Goal: Browse casually: Explore the website without a specific task or goal

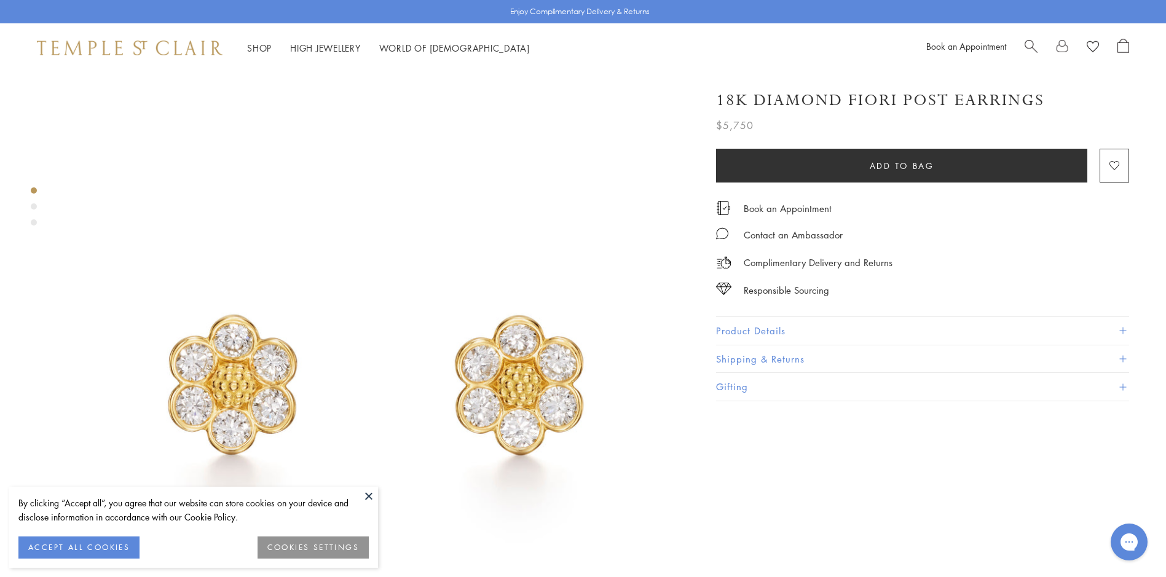
click at [369, 498] on button at bounding box center [369, 496] width 18 height 18
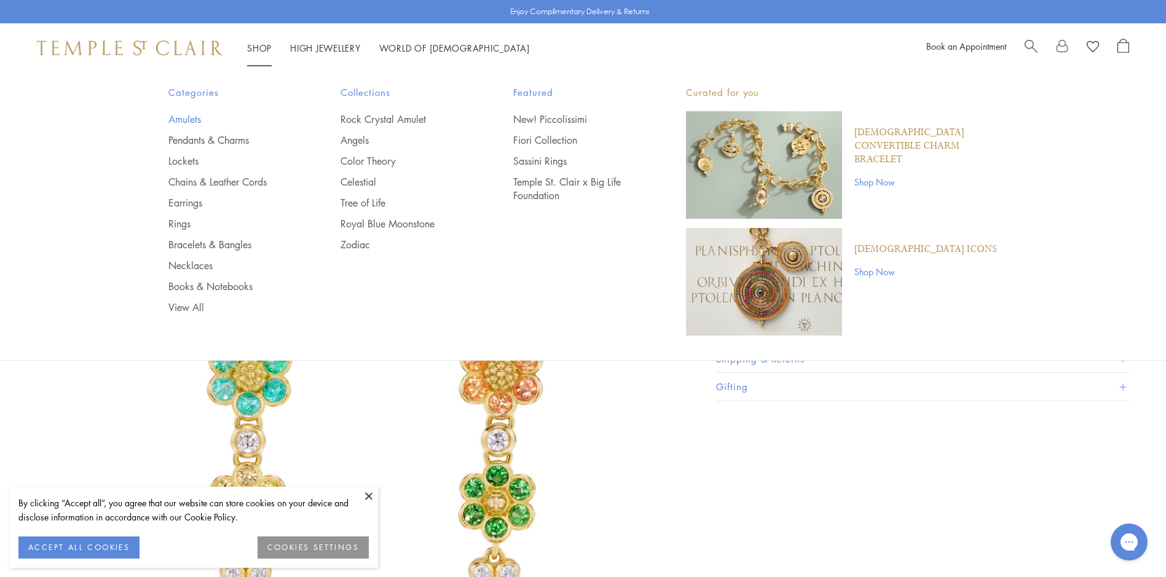
click at [188, 121] on link "Amulets" at bounding box center [230, 119] width 124 height 14
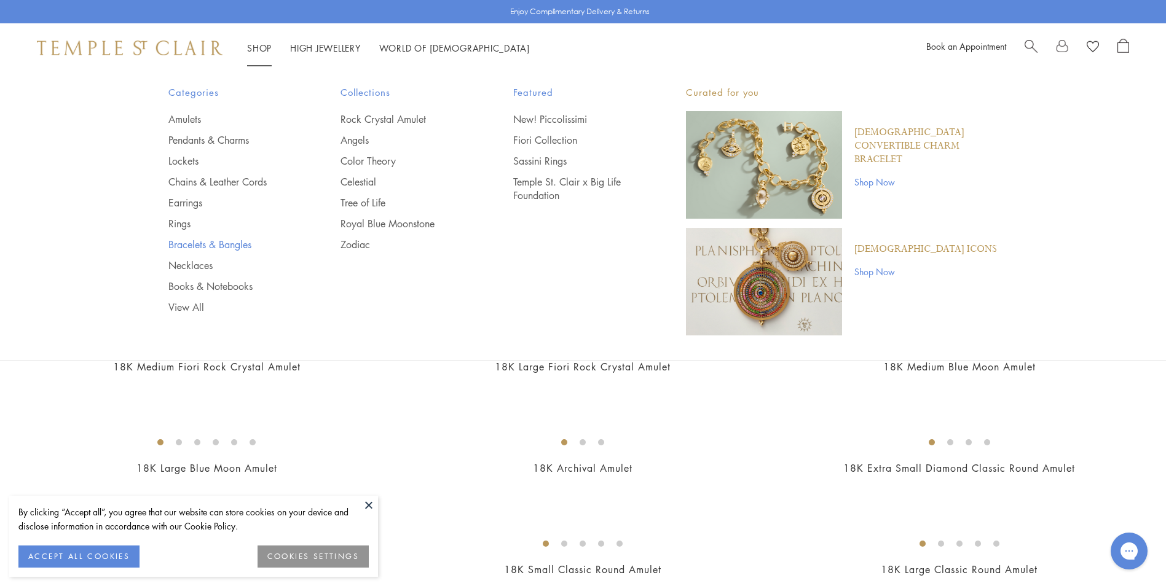
click at [217, 243] on link "Bracelets & Bangles" at bounding box center [230, 245] width 124 height 14
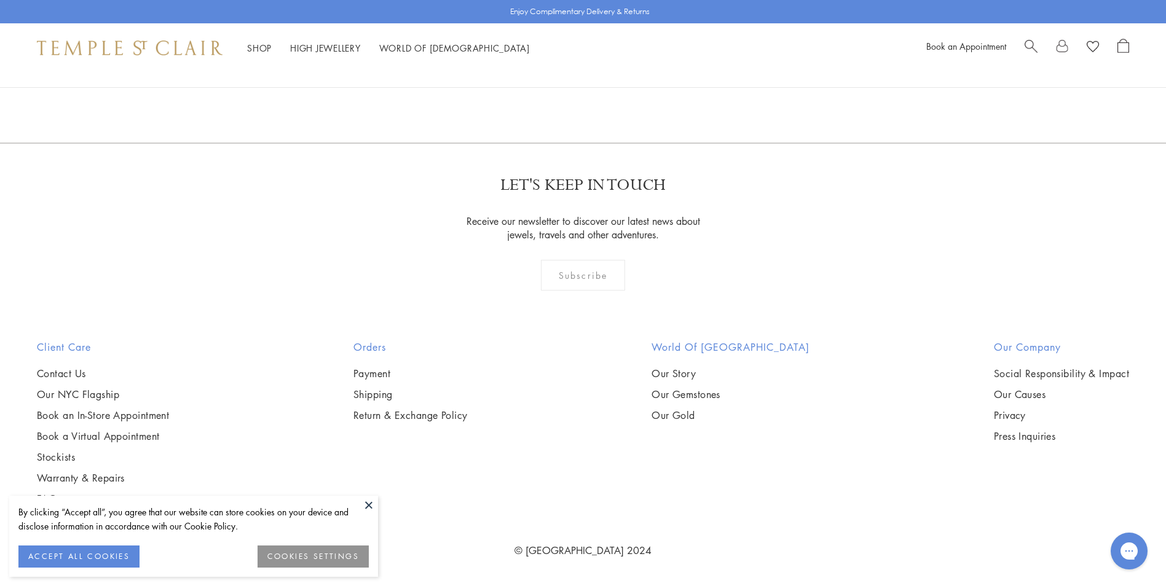
scroll to position [6129, 0]
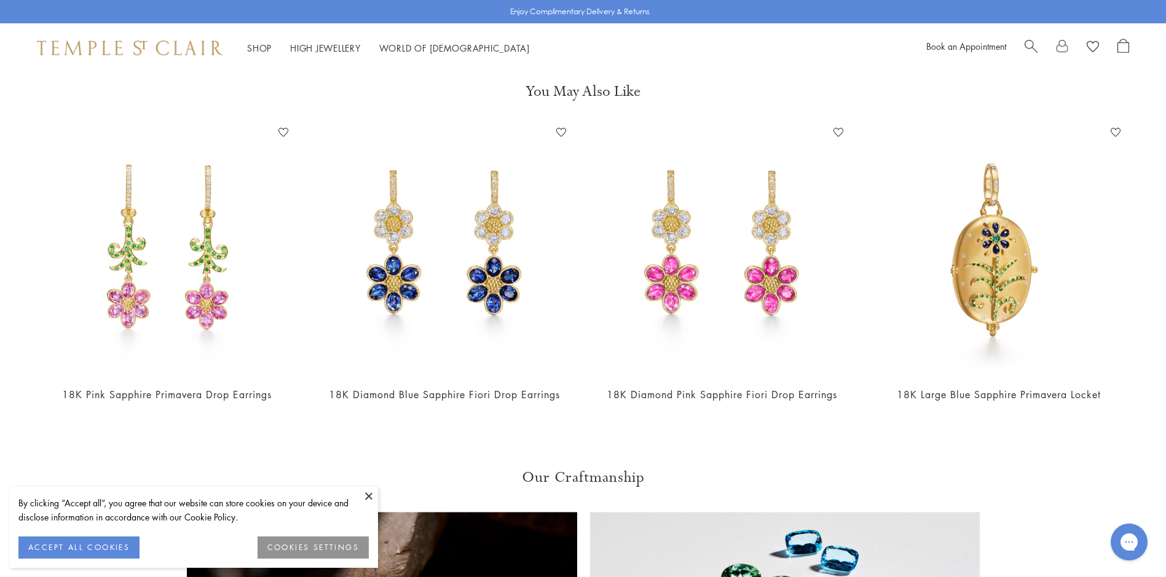
scroll to position [678, 0]
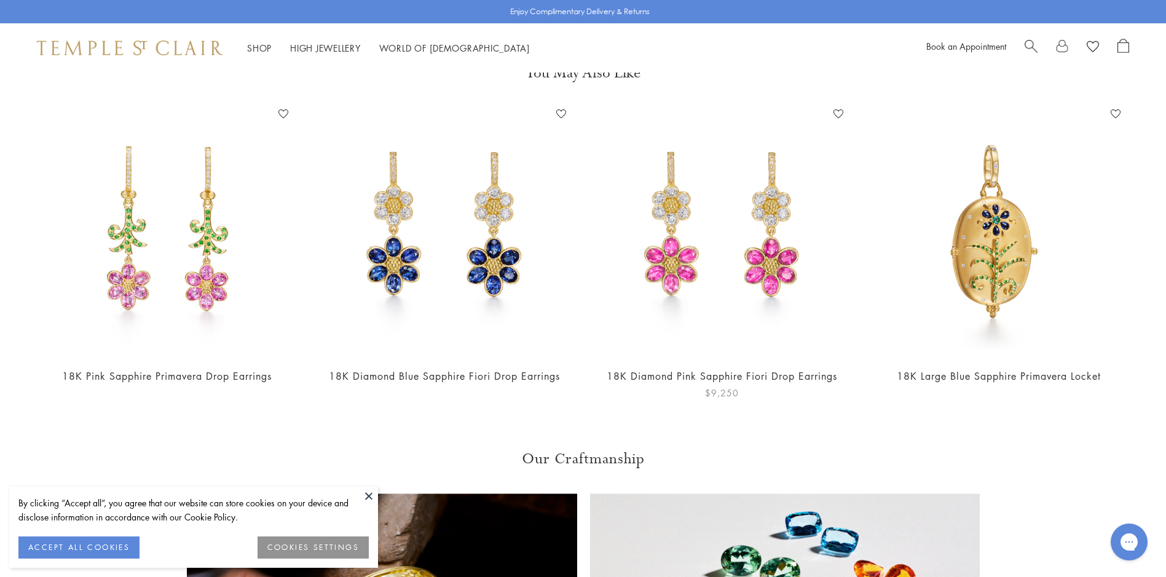
click at [746, 256] on img at bounding box center [722, 230] width 253 height 253
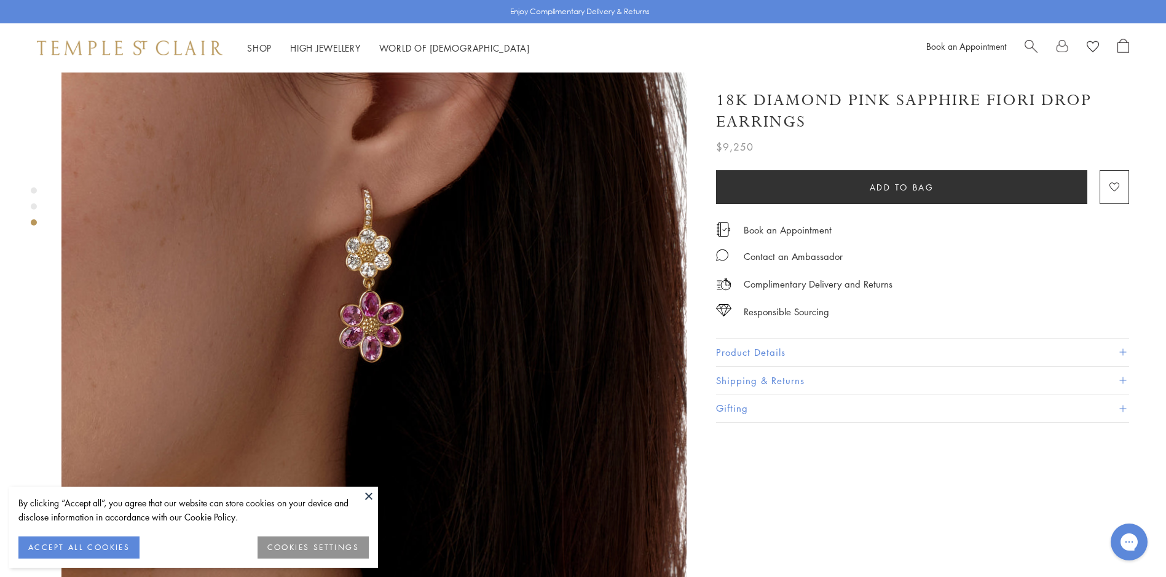
scroll to position [1375, 0]
